Goal: Complete application form

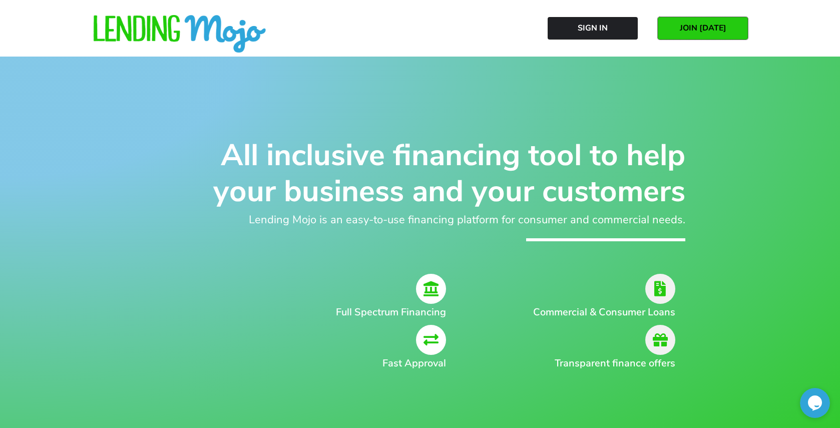
click at [708, 32] on span "JOIN [DATE]" at bounding box center [703, 28] width 47 height 9
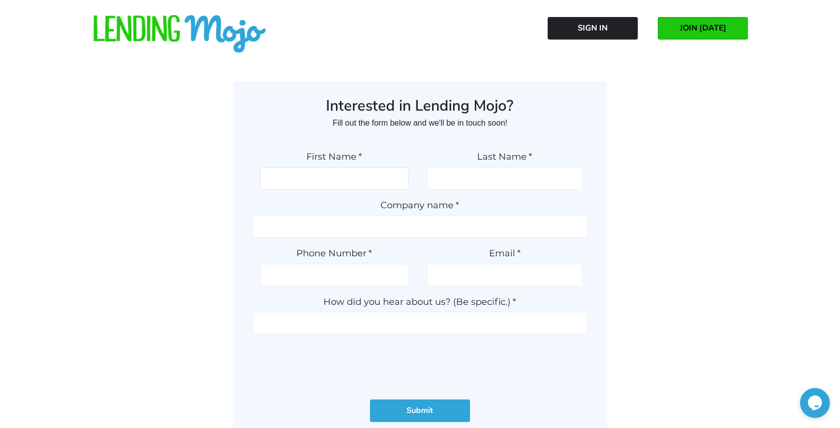
click at [346, 170] on input "First Name *" at bounding box center [334, 178] width 149 height 23
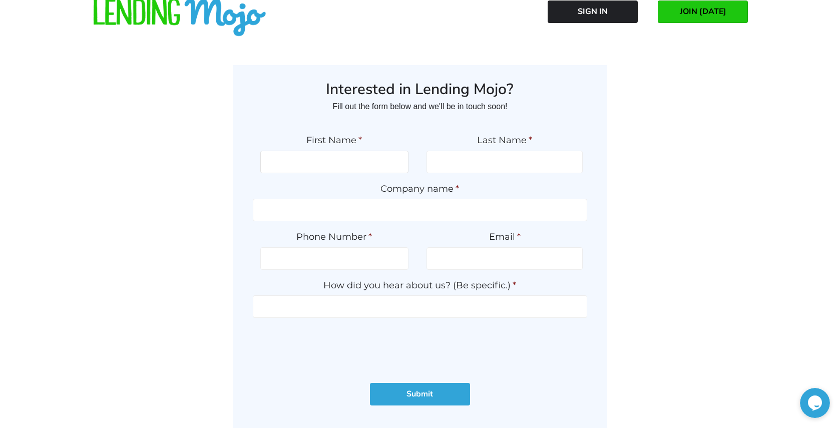
scroll to position [19, 0]
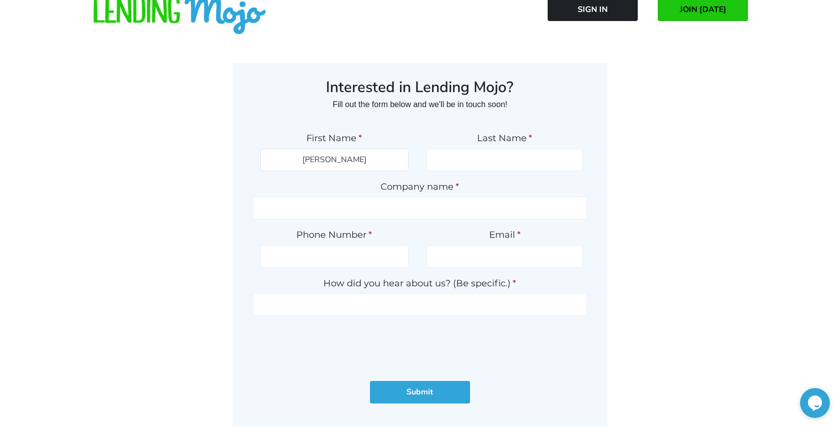
type input "Mansour"
type input "Lawand"
type input "Strata Autohaus"
type input "(949) 272-6492"
type input "mansour@strataautohaus.com"
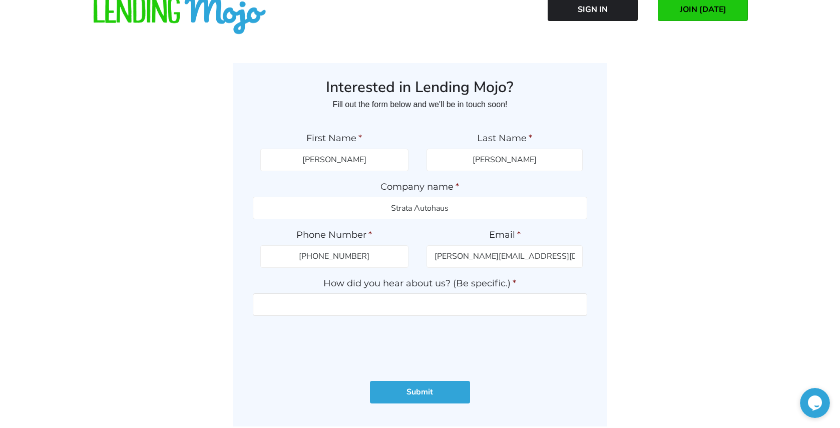
click at [351, 301] on input "How did you hear about us? (Be specific.) *" at bounding box center [420, 304] width 335 height 23
paste input "https://forum.dealerrefresh.com/threads/finance-source-for-smaller-dealers.9772/"
type input "https://forum.dealerrefresh.com/threads/finance-source-for-smaller-dealers.9772/"
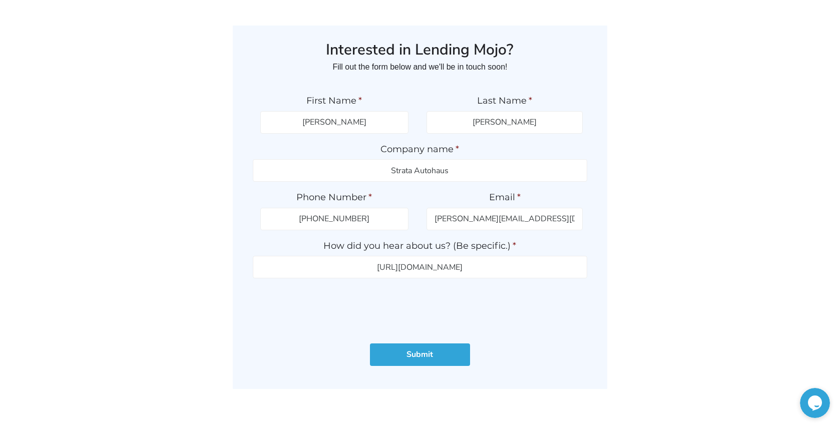
scroll to position [81, 0]
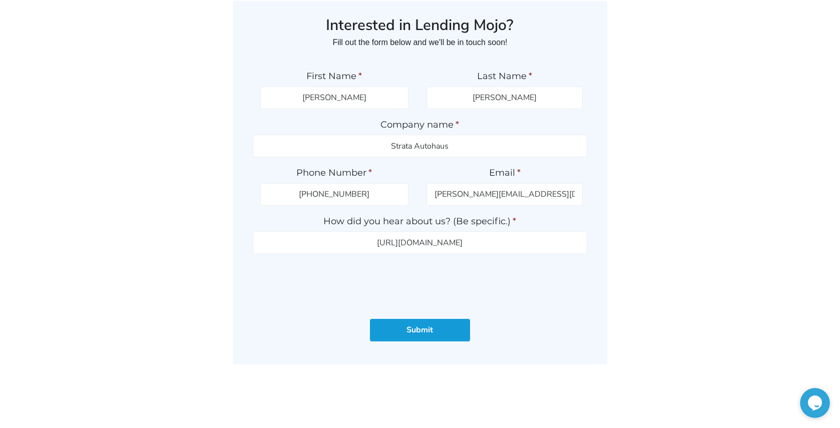
click at [430, 336] on input "Submit" at bounding box center [420, 330] width 100 height 23
